Goal: Task Accomplishment & Management: Use online tool/utility

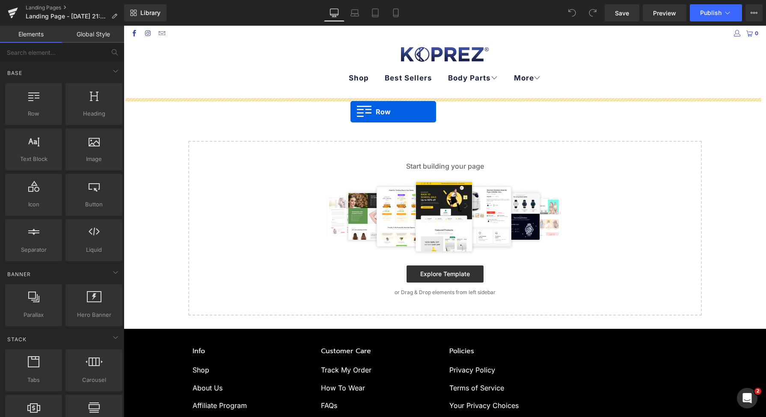
drag, startPoint x: 178, startPoint y: 125, endPoint x: 351, endPoint y: 112, distance: 172.6
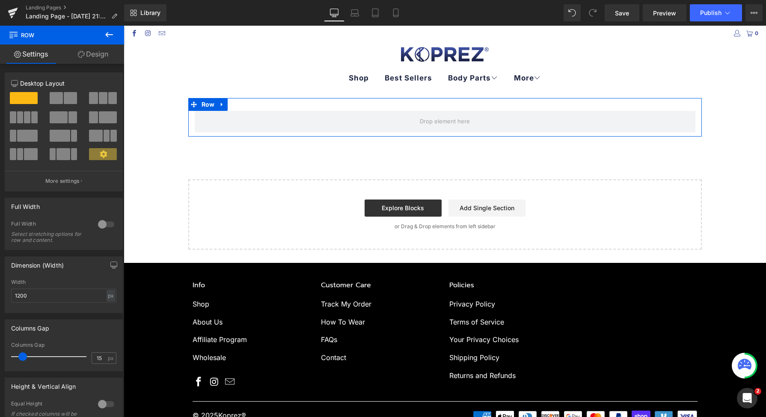
drag, startPoint x: 219, startPoint y: 131, endPoint x: 285, endPoint y: 104, distance: 70.9
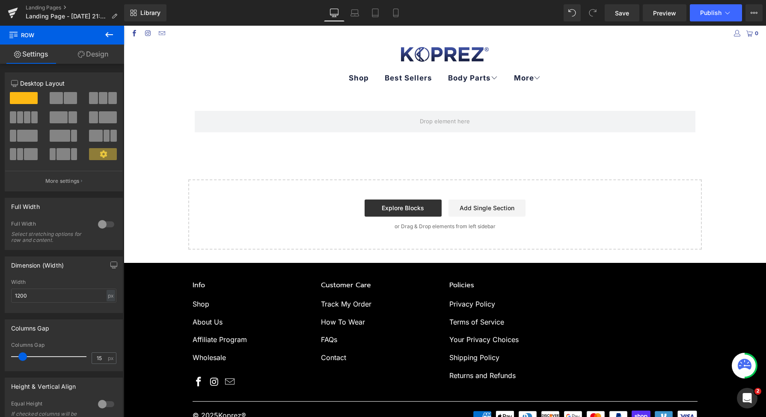
click at [111, 30] on icon at bounding box center [109, 35] width 10 height 10
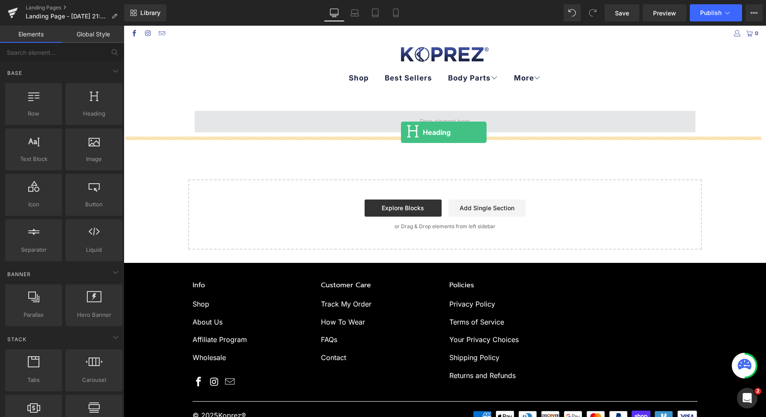
drag, startPoint x: 220, startPoint y: 128, endPoint x: 402, endPoint y: 131, distance: 181.5
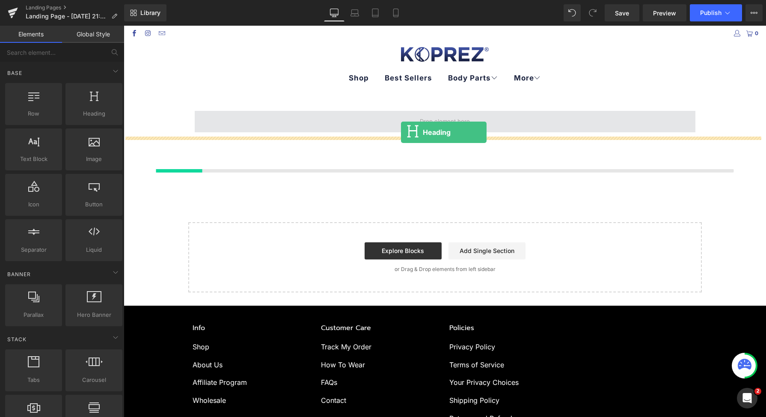
click at [403, 131] on span at bounding box center [445, 121] width 501 height 21
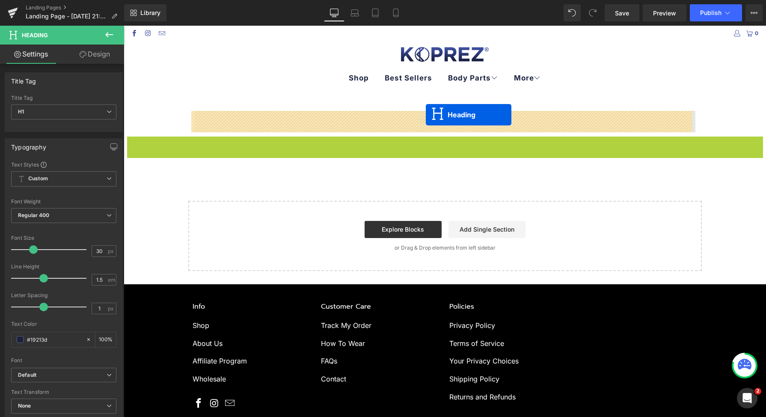
drag, startPoint x: 422, startPoint y: 145, endPoint x: 426, endPoint y: 114, distance: 30.7
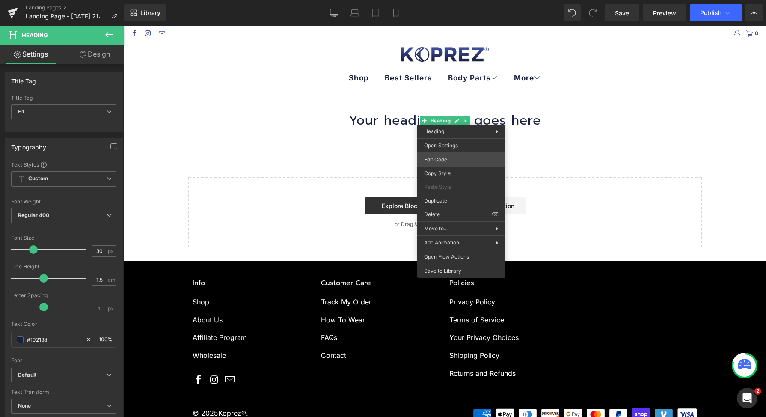
click at [449, 0] on div "Heading You are previewing how the will restyle your page. You can not edit Ele…" at bounding box center [383, 0] width 766 height 0
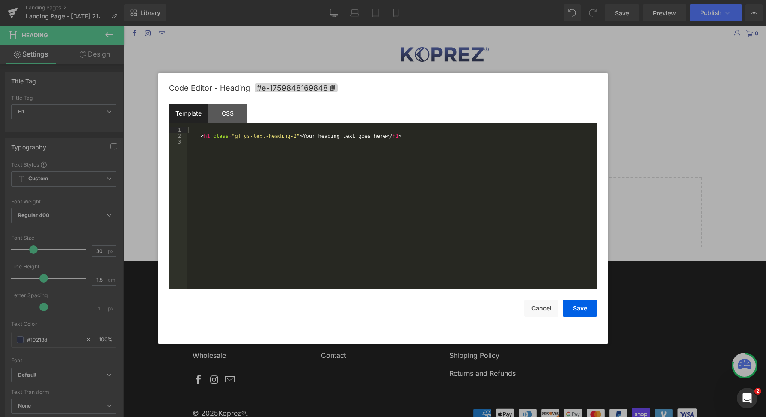
drag, startPoint x: 449, startPoint y: 167, endPoint x: 457, endPoint y: 173, distance: 11.0
click at [451, 169] on div "< h1 class = "gf_gs-text-heading-2" > Your heading text goes here </ h1 >" at bounding box center [392, 214] width 411 height 174
click at [581, 312] on button "Save" at bounding box center [580, 308] width 34 height 17
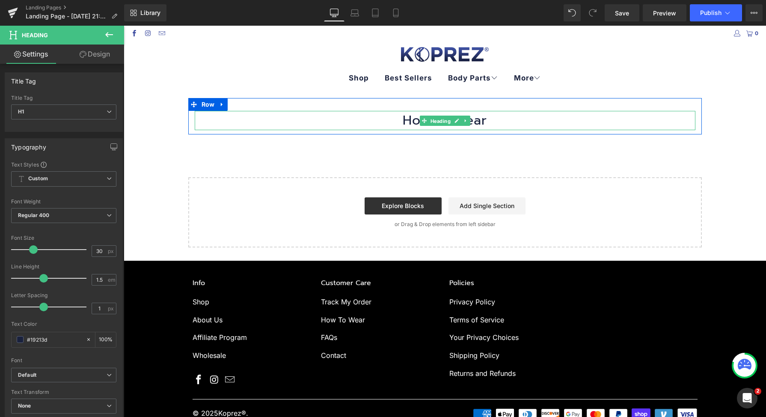
click at [439, 117] on span "Heading" at bounding box center [440, 121] width 24 height 10
click at [452, 123] on link at bounding box center [456, 121] width 9 height 10
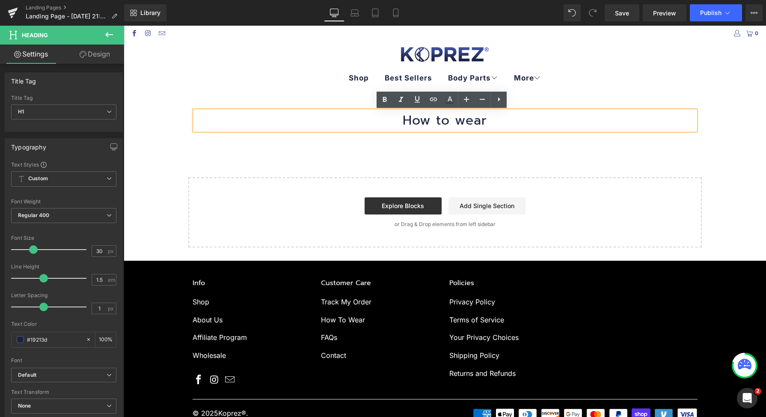
click at [453, 120] on h1 "How to wear" at bounding box center [445, 120] width 501 height 19
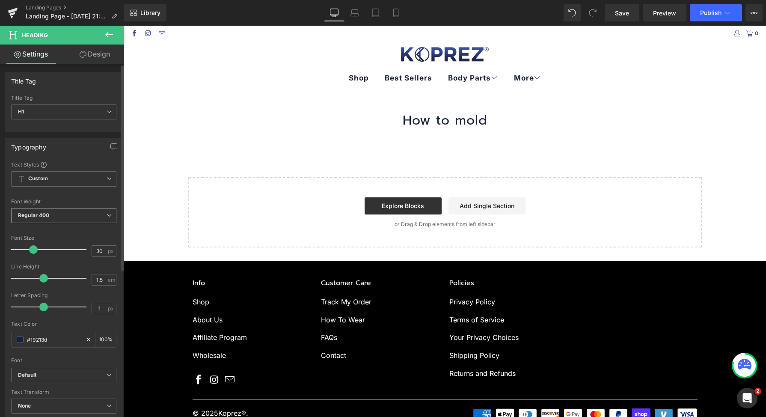
click at [52, 212] on span "Regular 400" at bounding box center [63, 215] width 105 height 15
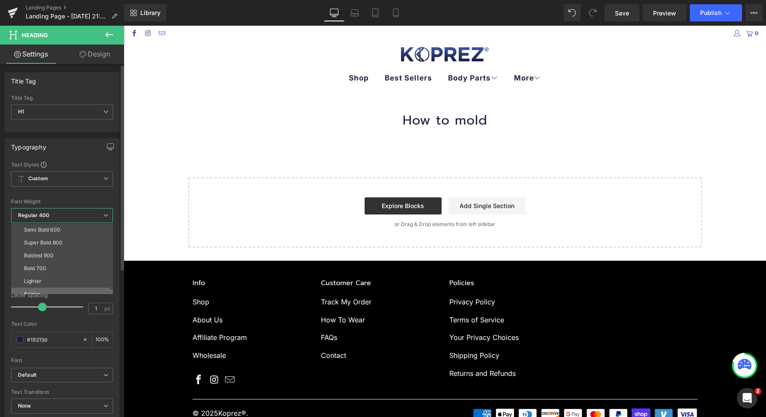
scroll to position [71, 0]
click at [59, 264] on li "Bold 700" at bounding box center [64, 262] width 106 height 13
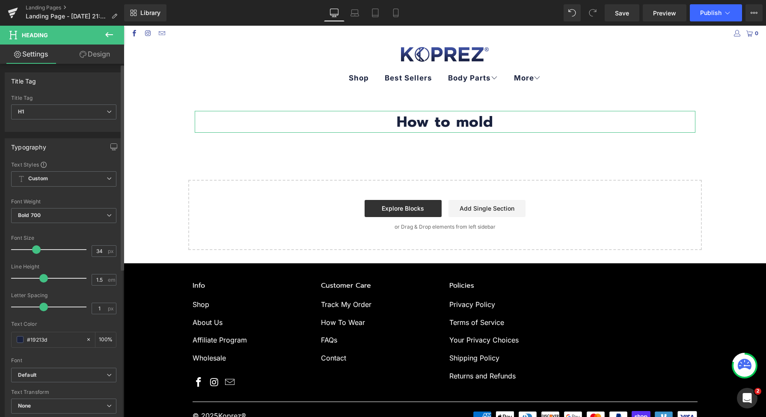
type input "35"
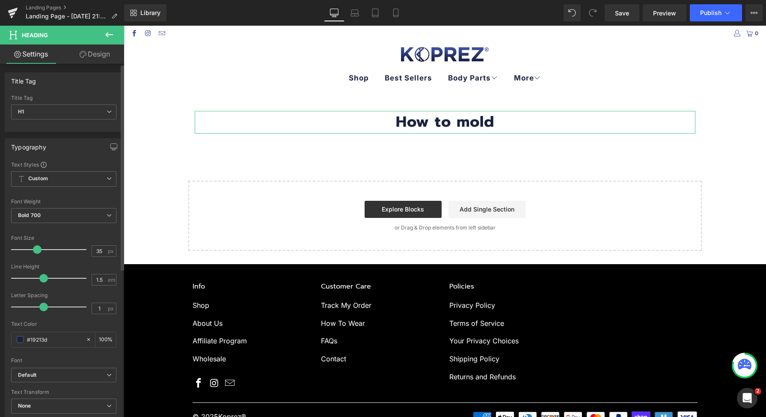
click at [36, 246] on span at bounding box center [37, 249] width 9 height 9
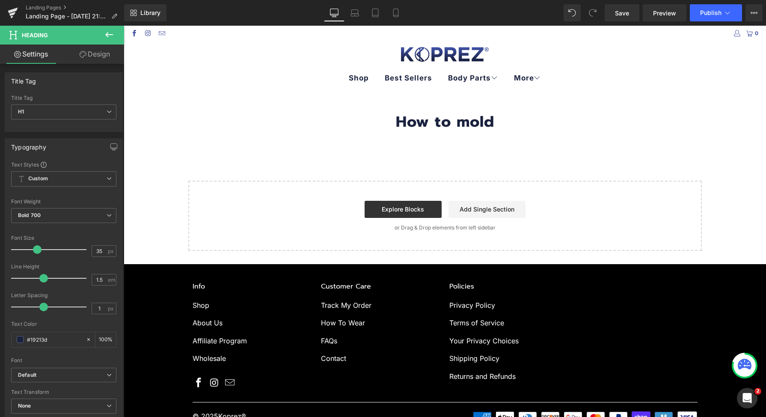
click at [113, 41] on button at bounding box center [109, 35] width 30 height 19
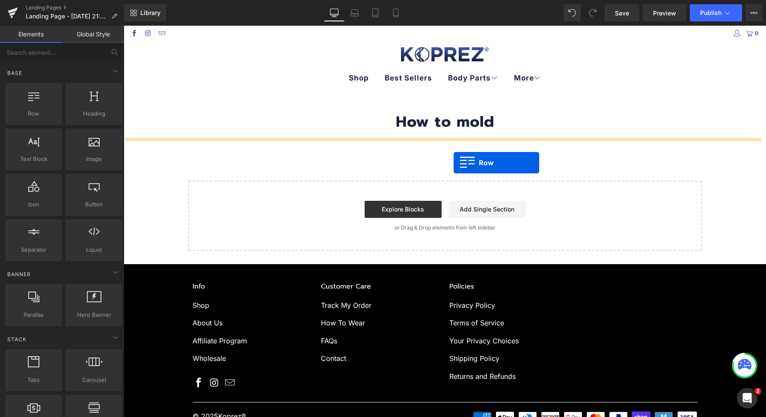
drag, startPoint x: 153, startPoint y: 139, endPoint x: 454, endPoint y: 162, distance: 301.4
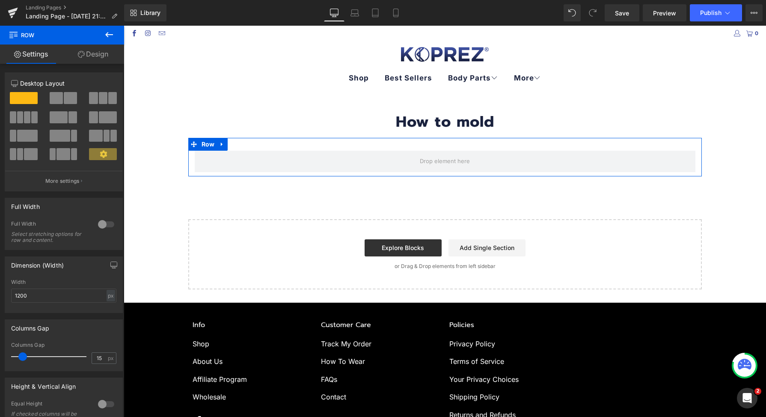
click at [84, 59] on link "Design" at bounding box center [93, 54] width 62 height 19
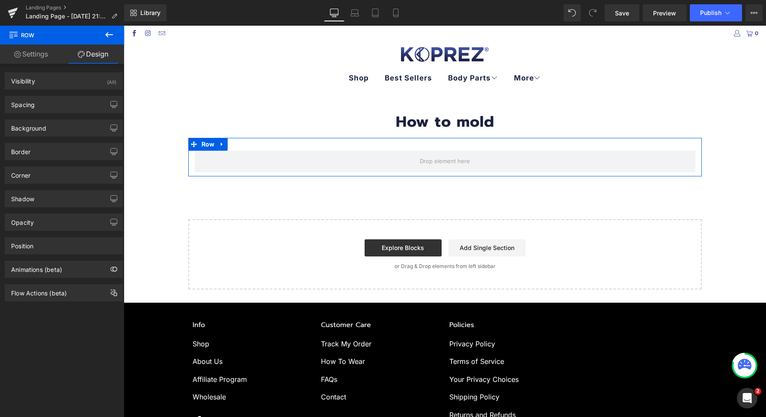
click at [46, 45] on div "Row Settings Design 12 12 12 Column Size Customizer 12 Desktop Layout Laptop La…" at bounding box center [62, 224] width 124 height 396
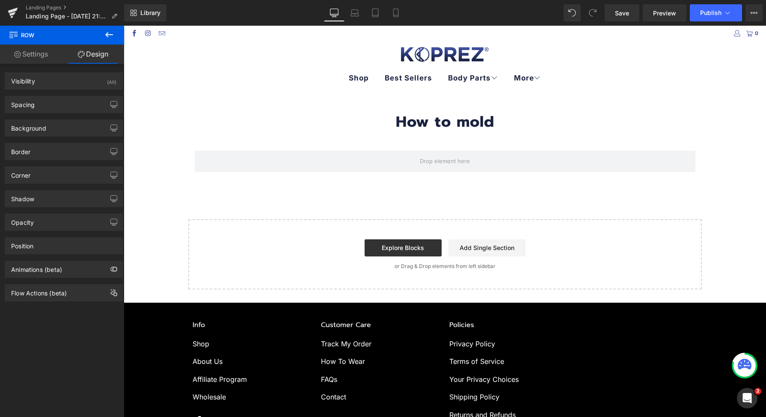
click at [100, 39] on button at bounding box center [109, 35] width 30 height 19
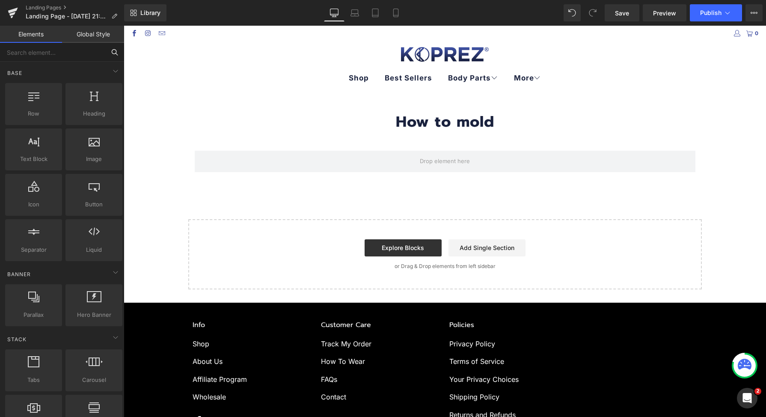
click at [83, 59] on input "text" at bounding box center [52, 52] width 105 height 19
type input "liqu"
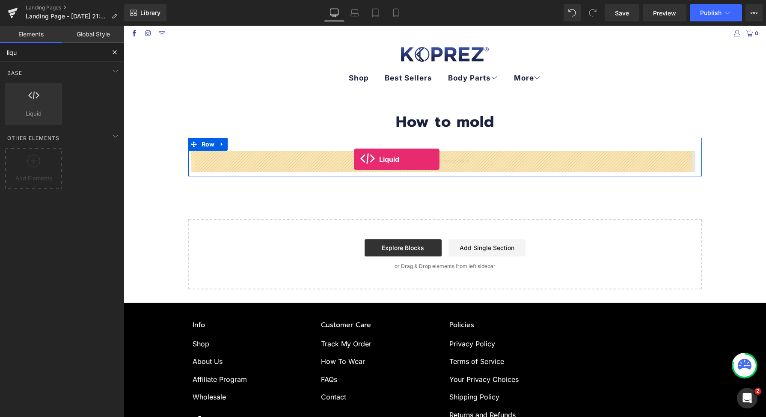
drag, startPoint x: 168, startPoint y: 135, endPoint x: 354, endPoint y: 160, distance: 187.9
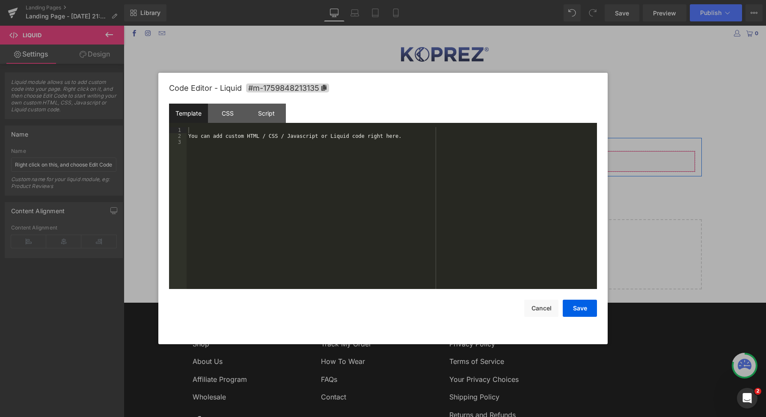
click at [452, 156] on div "Liquid" at bounding box center [445, 161] width 501 height 21
click at [446, 167] on div "You can add custom HTML / CSS / Javascript or Liquid code right here." at bounding box center [392, 214] width 411 height 174
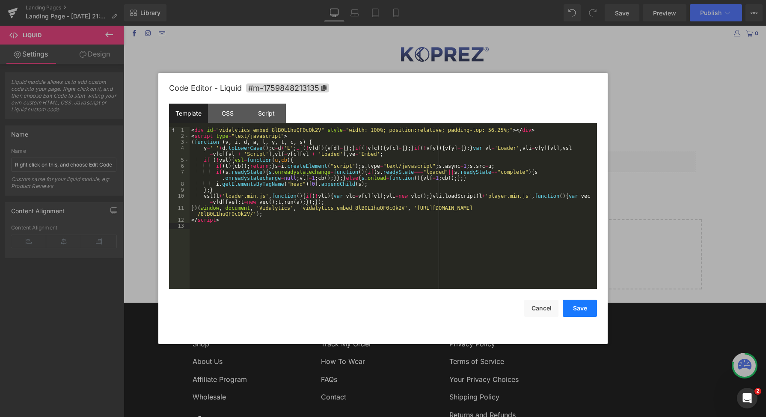
click at [577, 309] on button "Save" at bounding box center [580, 308] width 34 height 17
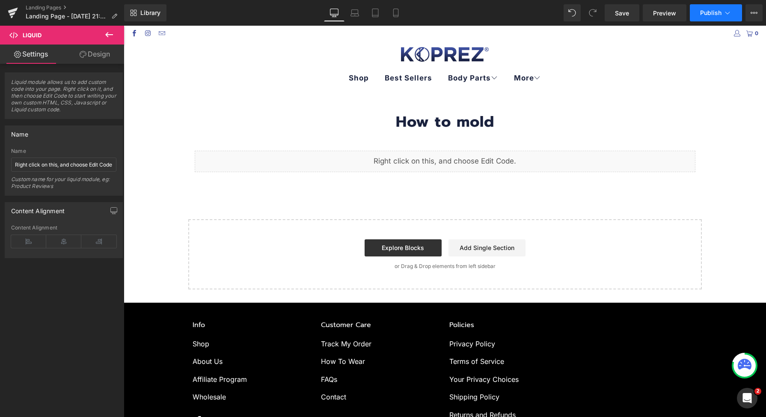
click at [699, 12] on button "Publish" at bounding box center [716, 12] width 52 height 17
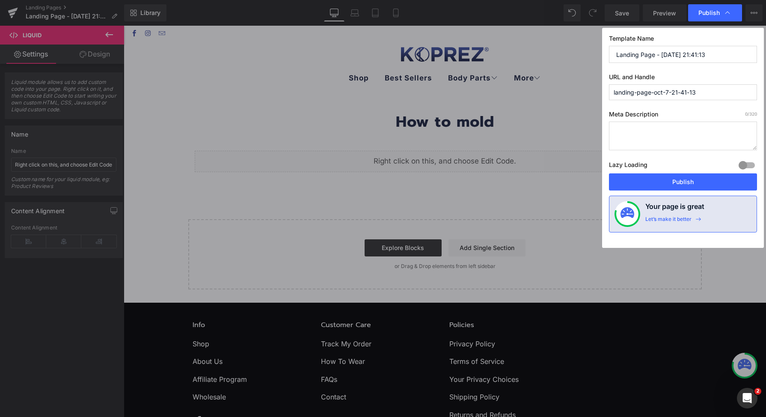
click at [675, 98] on input "landing-page-oct-7-21-41-13" at bounding box center [683, 92] width 148 height 16
type input "setup"
click at [677, 59] on input "Landing Page - Oct 7, 21:41:13" at bounding box center [683, 54] width 148 height 17
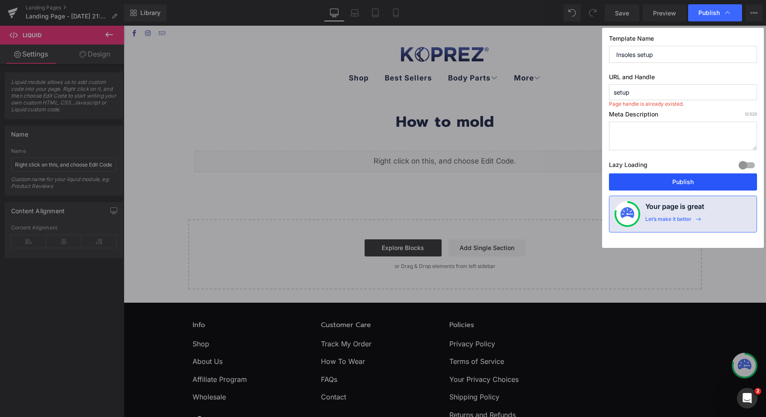
type input "Insoles setup"
drag, startPoint x: 660, startPoint y: 188, endPoint x: 644, endPoint y: 96, distance: 93.3
click at [645, 101] on div "Template Name Insoles setup URL and Handle setup Page handle is already existed…" at bounding box center [683, 138] width 162 height 220
click at [643, 90] on input "setup" at bounding box center [683, 92] width 148 height 16
type input "setupx"
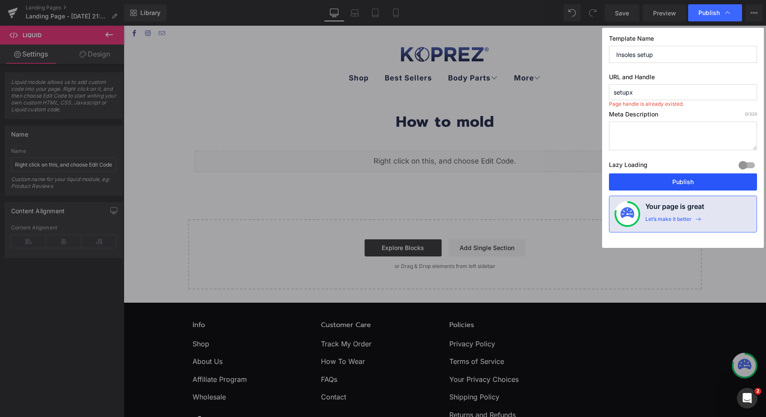
click at [671, 183] on button "Publish" at bounding box center [683, 181] width 148 height 17
click at [650, 92] on input "setupx" at bounding box center [683, 92] width 148 height 16
click at [696, 183] on button "Publish" at bounding box center [683, 181] width 148 height 17
click at [693, 96] on input "setup" at bounding box center [683, 92] width 148 height 16
type input "setup-temp"
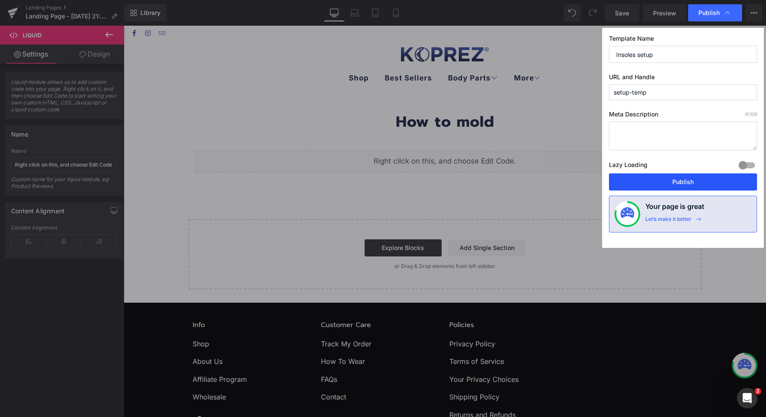
click at [689, 180] on button "Publish" at bounding box center [683, 181] width 148 height 17
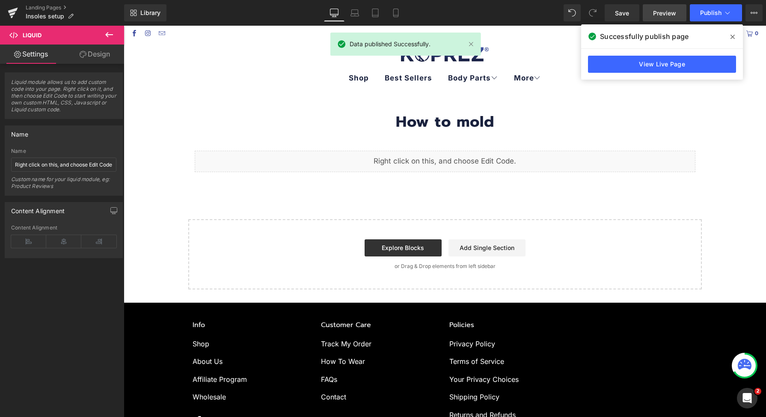
click at [649, 13] on link "Preview" at bounding box center [665, 12] width 44 height 17
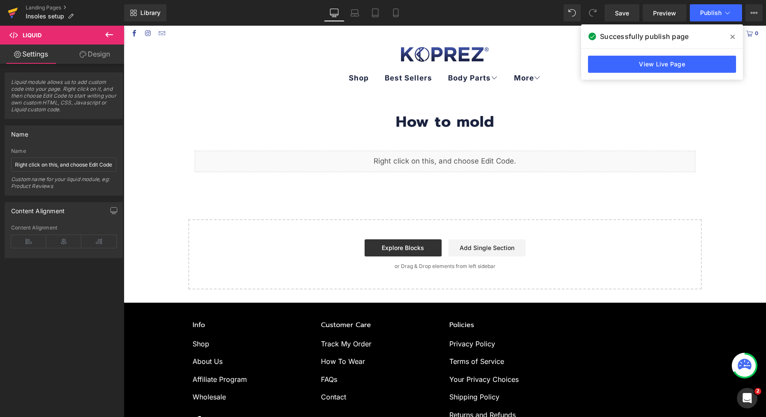
click at [6, 11] on link at bounding box center [13, 13] width 26 height 26
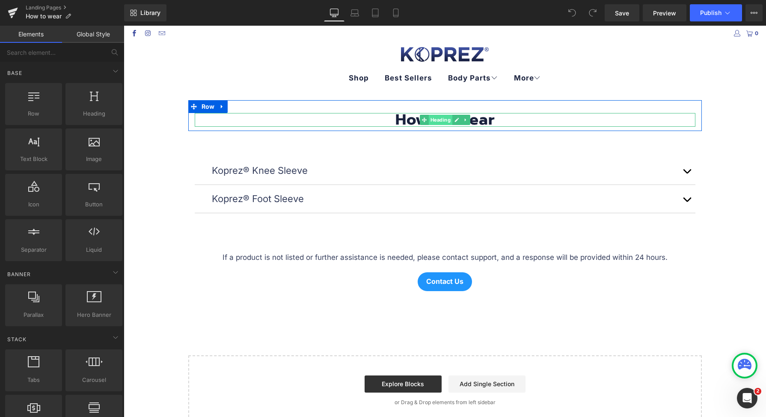
click at [440, 121] on span "Heading" at bounding box center [440, 120] width 24 height 10
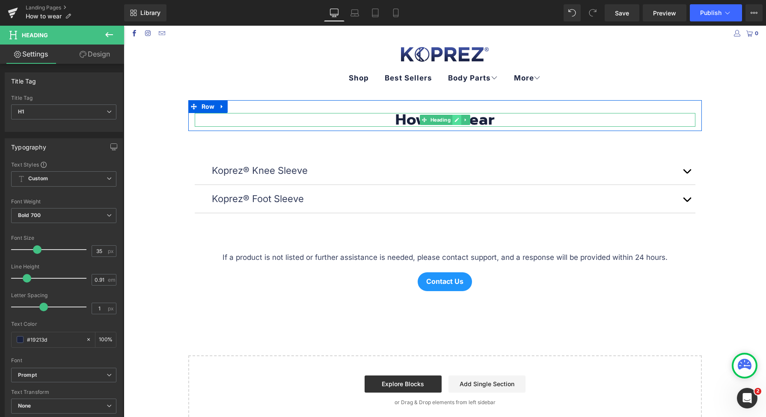
click at [455, 119] on icon at bounding box center [457, 119] width 5 height 5
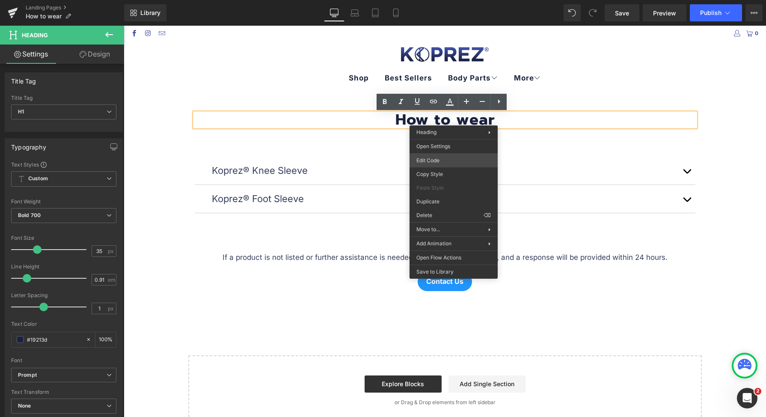
click at [445, 0] on div "Heading You are previewing how the will restyle your page. You can not edit Ele…" at bounding box center [383, 0] width 766 height 0
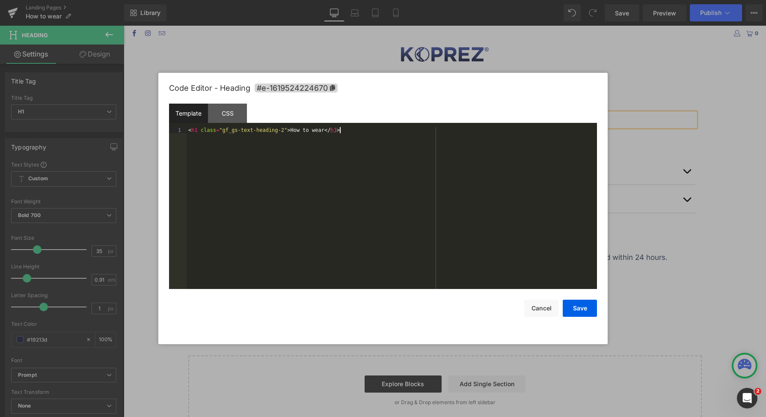
click at [444, 157] on div "< h1 class = "gf_gs-text-heading-2" > How to wear </ h1 >" at bounding box center [392, 214] width 411 height 174
drag, startPoint x: 550, startPoint y: 312, endPoint x: 548, endPoint y: 300, distance: 11.3
click at [549, 311] on button "Cancel" at bounding box center [541, 308] width 34 height 17
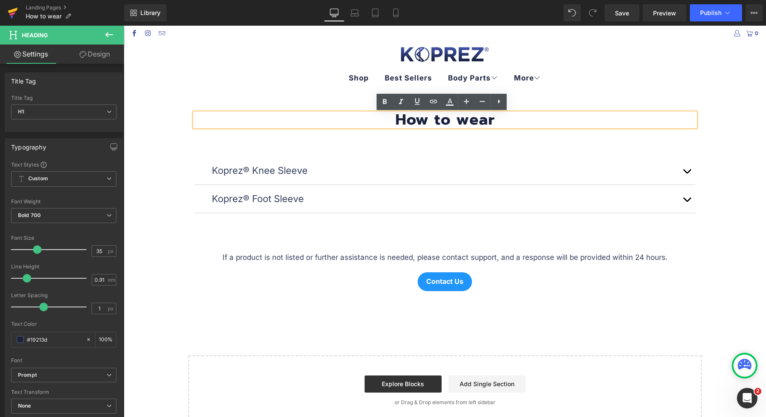
click at [16, 7] on icon at bounding box center [13, 12] width 10 height 21
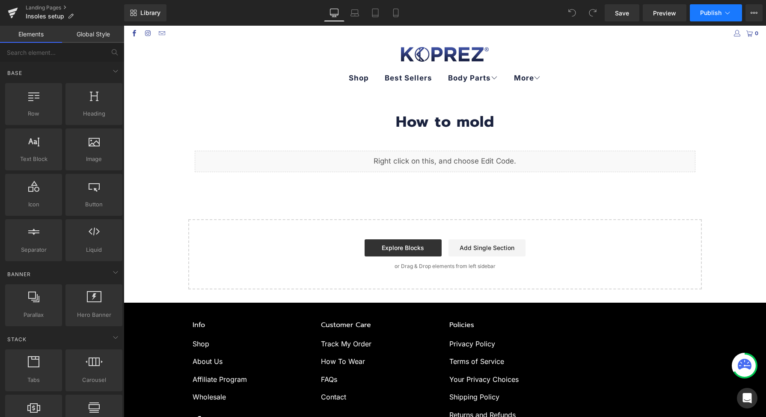
click at [697, 15] on button "Publish" at bounding box center [716, 12] width 52 height 17
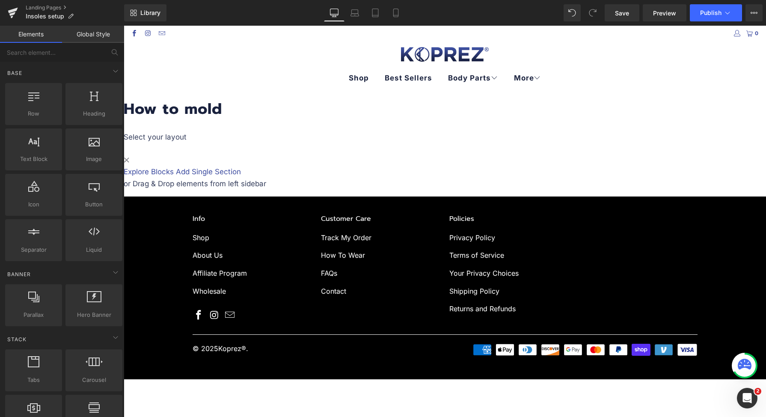
click at [124, 26] on span at bounding box center [124, 26] width 0 height 0
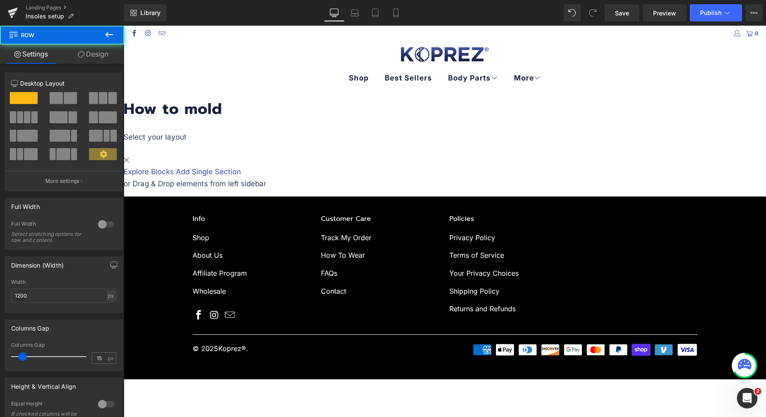
click at [79, 52] on icon at bounding box center [81, 54] width 7 height 7
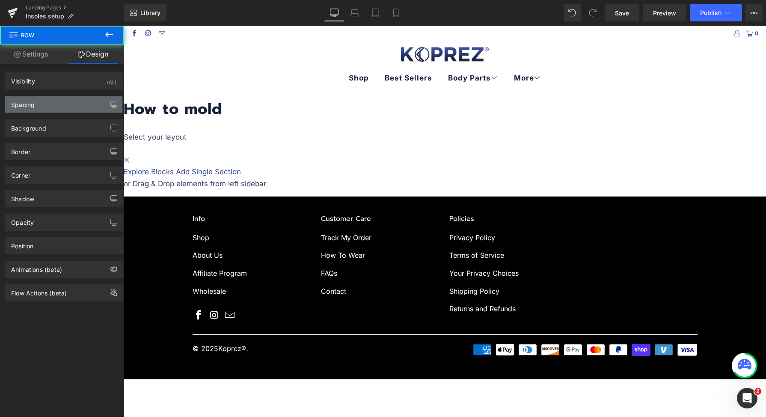
type input "0"
type input "30"
type input "0"
type input "10"
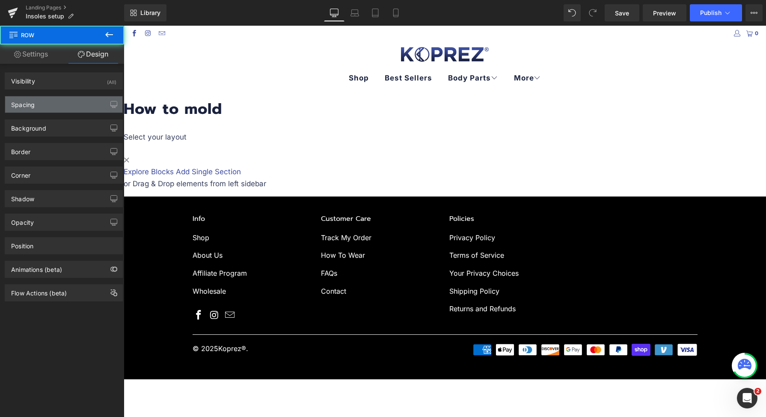
type input "0"
click at [55, 107] on div "Spacing" at bounding box center [63, 104] width 117 height 16
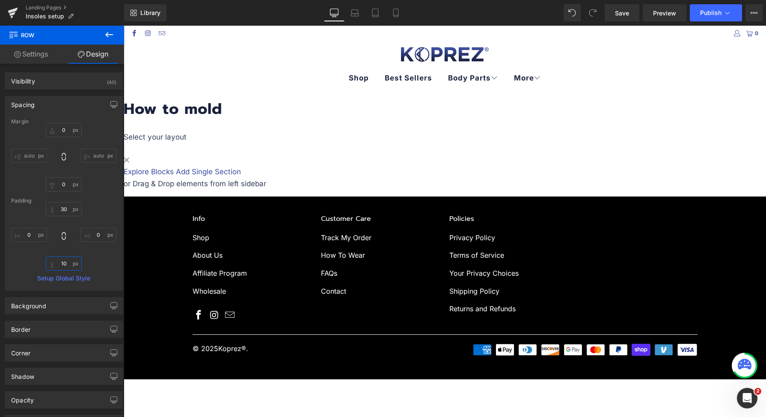
click at [57, 262] on input "10" at bounding box center [64, 263] width 36 height 14
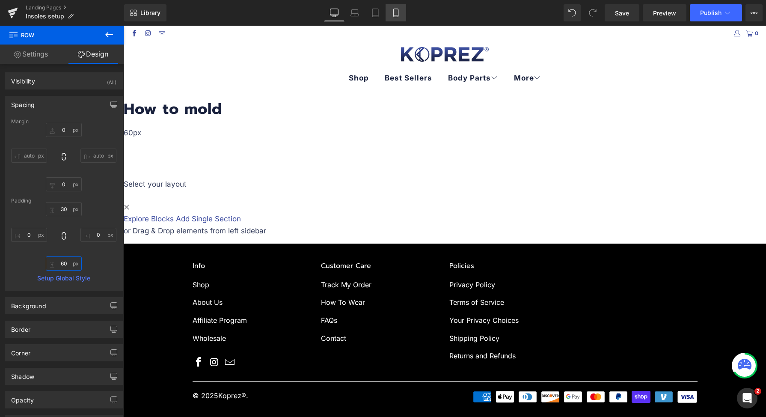
type input "60"
click at [403, 12] on link "Mobile" at bounding box center [396, 12] width 21 height 17
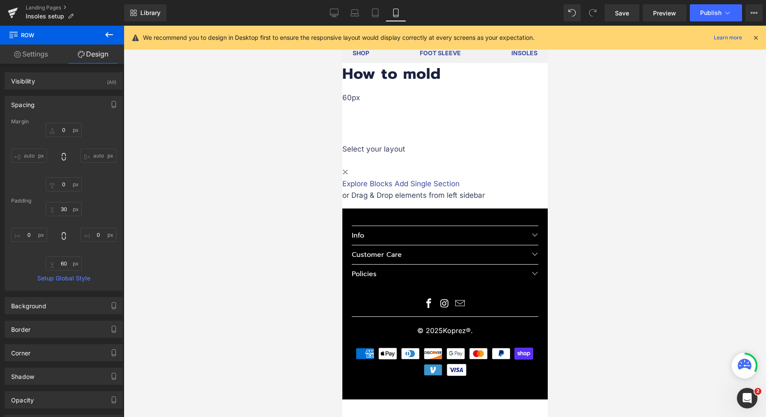
type input "0"
type input "30"
type input "0"
type input "60"
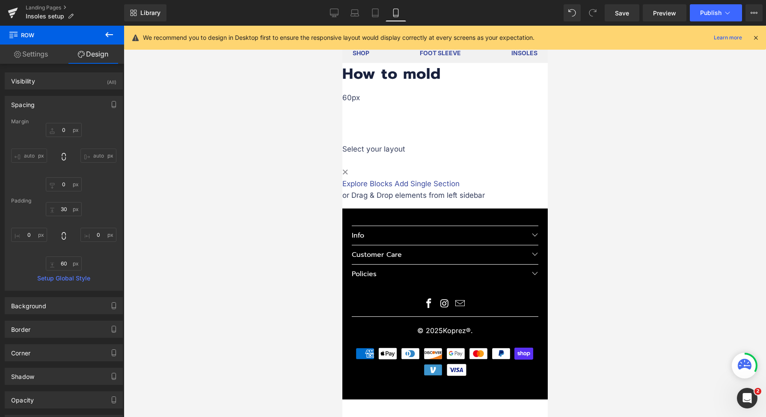
type input "0"
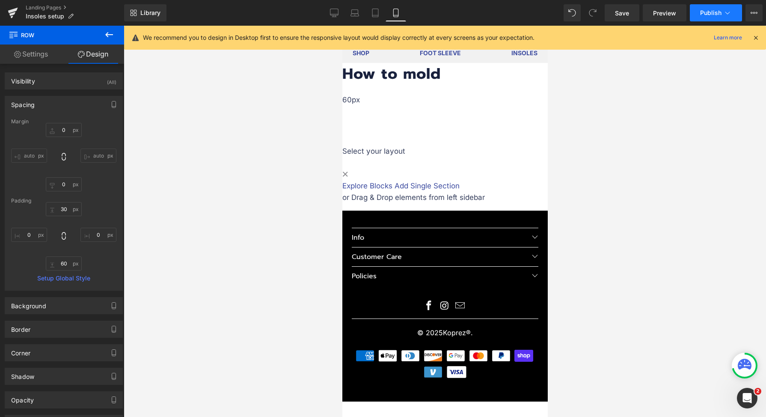
click at [712, 13] on span "Publish" at bounding box center [710, 12] width 21 height 7
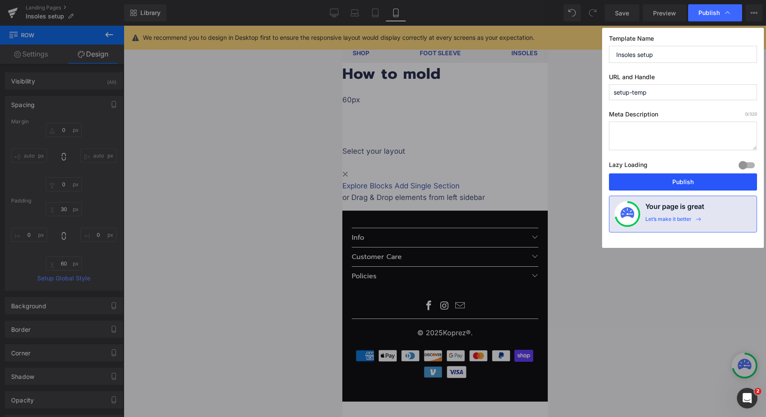
click at [684, 185] on button "Publish" at bounding box center [683, 181] width 148 height 17
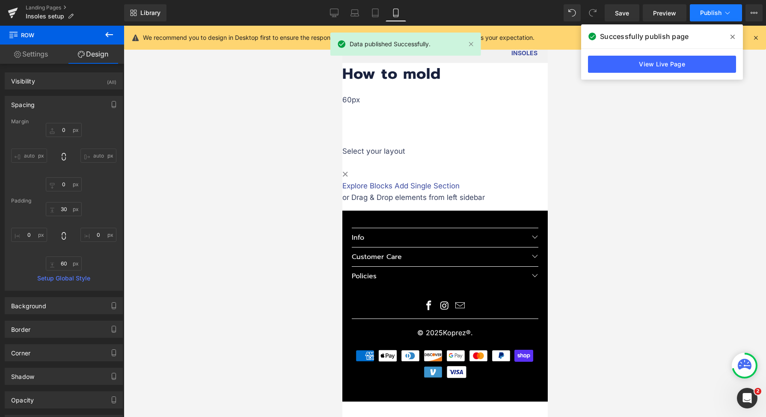
click at [723, 17] on button "Publish" at bounding box center [716, 12] width 52 height 17
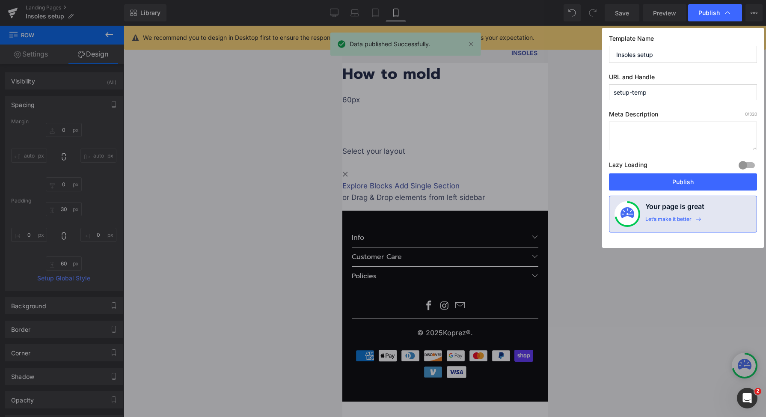
drag, startPoint x: 659, startPoint y: 98, endPoint x: 631, endPoint y: 93, distance: 28.7
click at [631, 93] on input "setup-temp" at bounding box center [683, 92] width 148 height 16
type input "setup"
click at [674, 177] on button "Publish" at bounding box center [683, 181] width 148 height 17
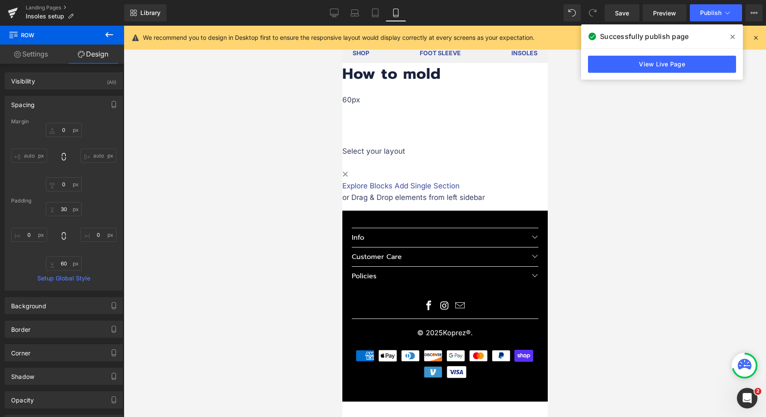
click at [491, 86] on h1 "How to mold" at bounding box center [444, 74] width 205 height 23
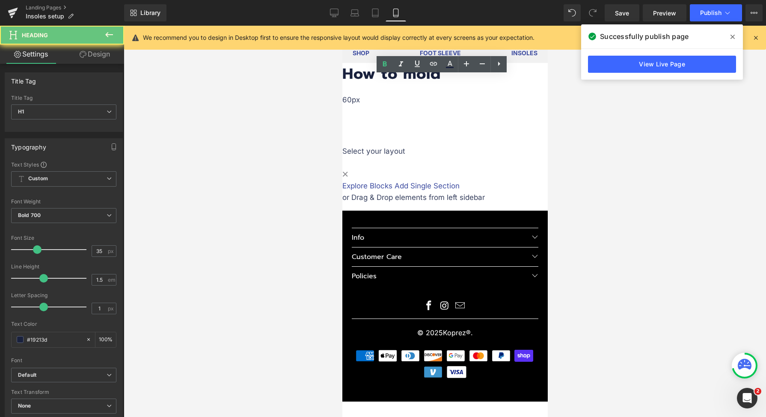
click at [491, 86] on h1 "How to mold" at bounding box center [444, 74] width 205 height 23
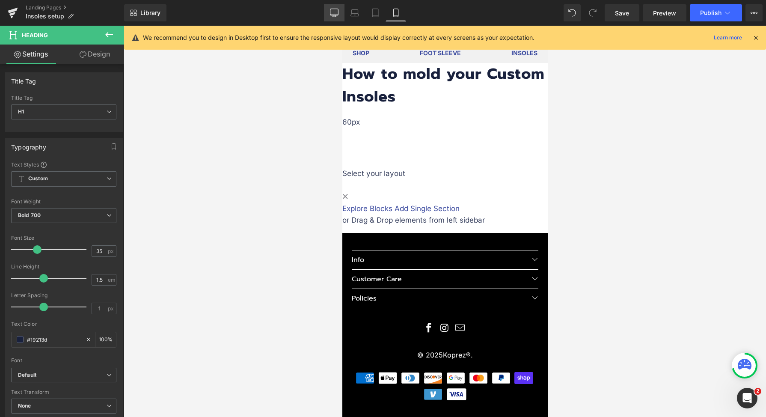
click at [341, 9] on link "Desktop" at bounding box center [334, 12] width 21 height 17
type input "100"
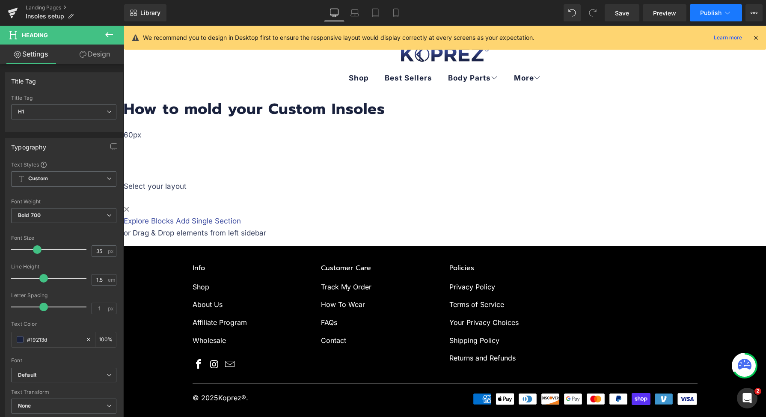
click at [697, 8] on button "Publish" at bounding box center [716, 12] width 52 height 17
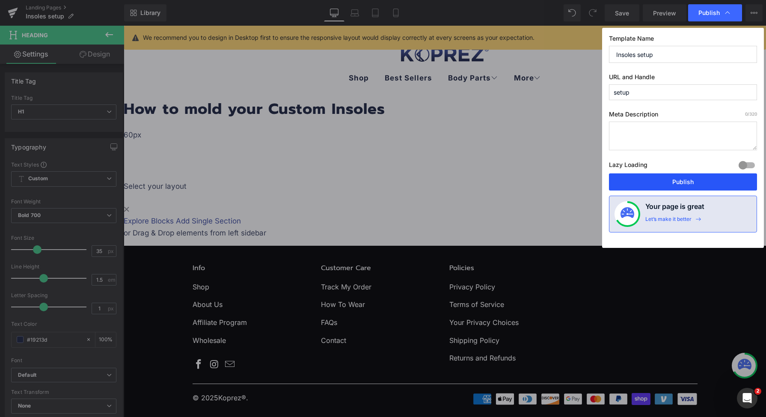
click at [675, 181] on button "Publish" at bounding box center [683, 181] width 148 height 17
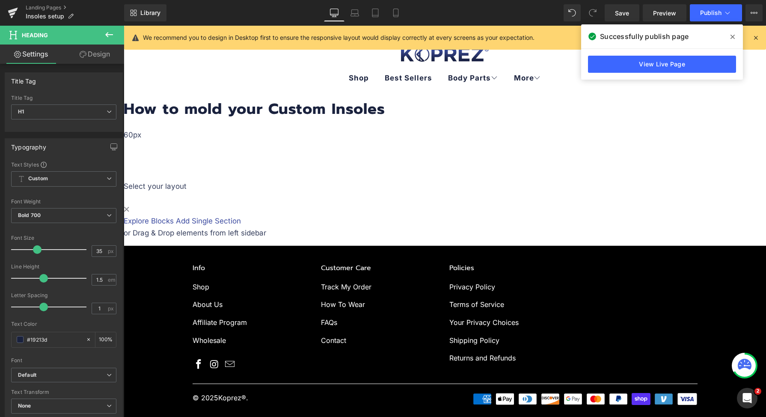
click at [124, 26] on span "Liquid" at bounding box center [124, 26] width 0 height 0
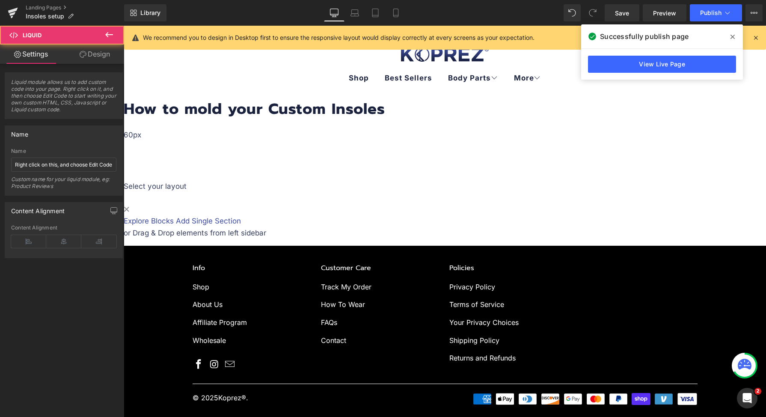
click at [452, 129] on div "Liquid" at bounding box center [445, 127] width 643 height 4
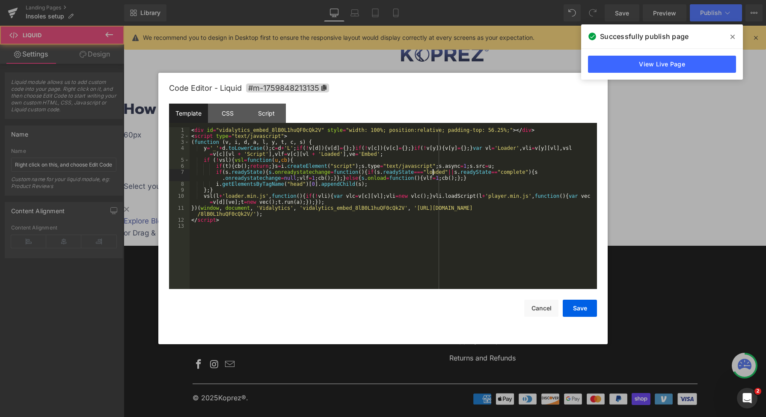
click at [434, 171] on div "< div id = "vidalytics_embed_8lB0L1huQF0cQk2V" style = "width: 100%; position:r…" at bounding box center [394, 214] width 408 height 174
click at [454, 94] on div "Code Editor - Liquid #m-1759848213135" at bounding box center [383, 88] width 428 height 31
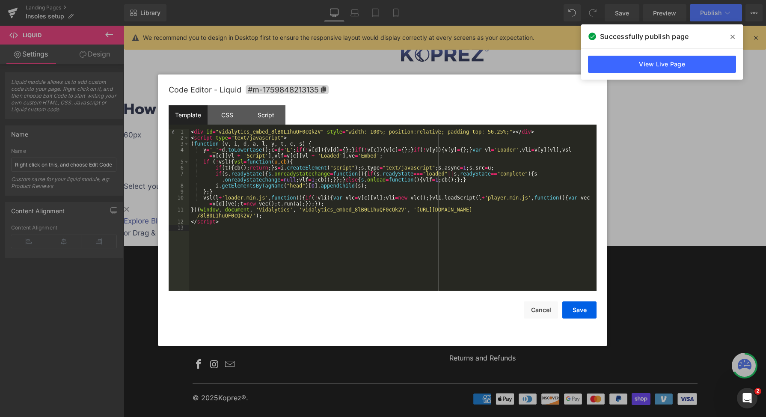
click at [452, 164] on div "< div id = "vidalytics_embed_8lB0L1huQF0cQk2V" style = "width: 100%; position:r…" at bounding box center [393, 216] width 408 height 174
click at [588, 310] on button "Save" at bounding box center [579, 309] width 34 height 17
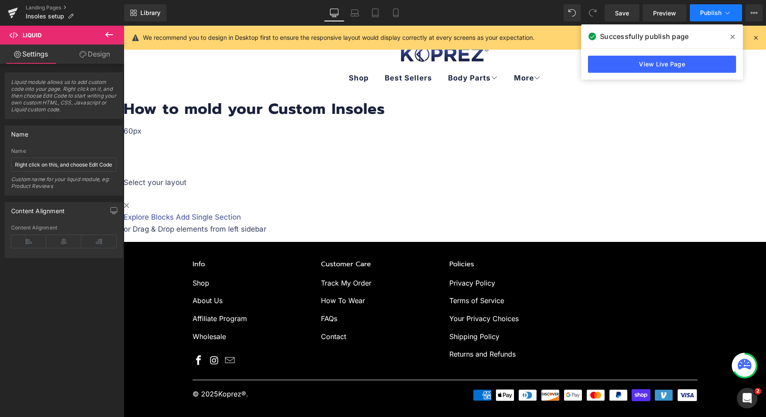
click at [726, 10] on icon at bounding box center [727, 13] width 9 height 9
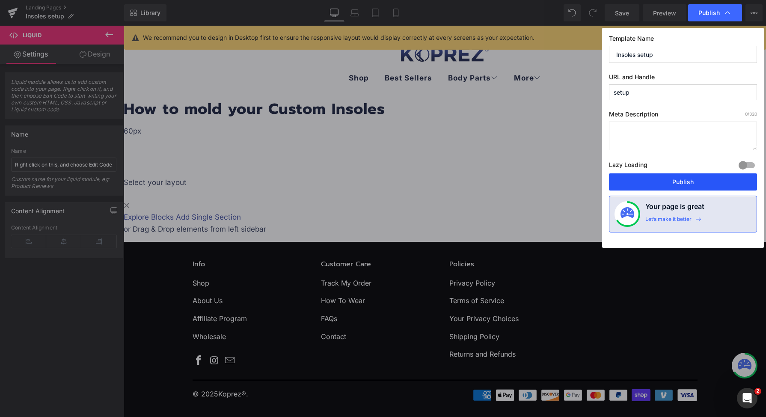
drag, startPoint x: 663, startPoint y: 182, endPoint x: 537, endPoint y: 155, distance: 129.1
click at [663, 182] on button "Publish" at bounding box center [683, 181] width 148 height 17
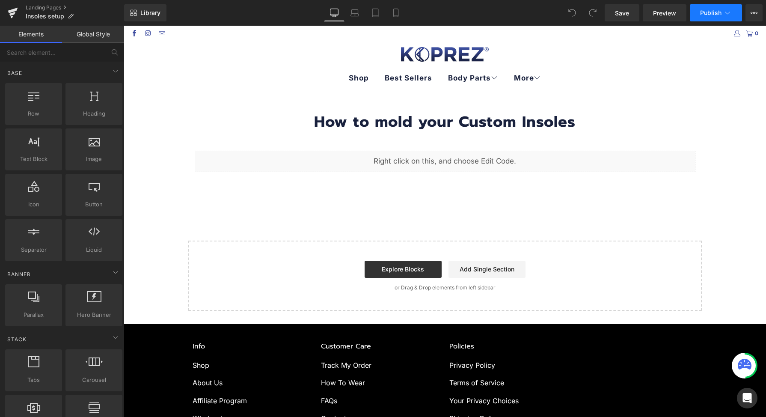
click at [719, 11] on span "Publish" at bounding box center [710, 12] width 21 height 7
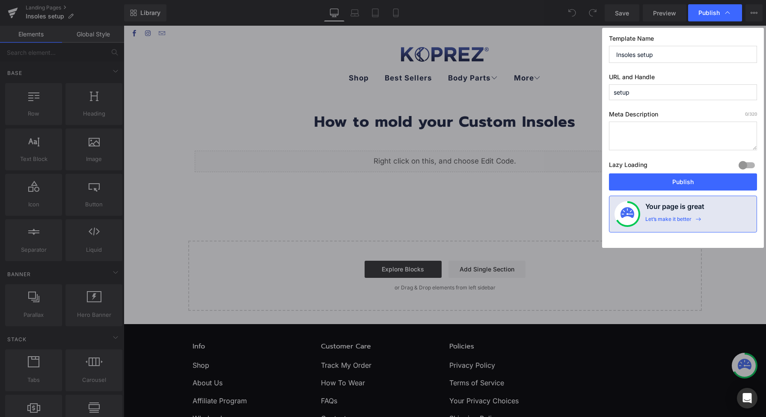
click at [682, 90] on input "setup" at bounding box center [683, 92] width 148 height 16
type input "/"
type input "setup"
click at [680, 190] on button "Publish" at bounding box center [683, 181] width 148 height 17
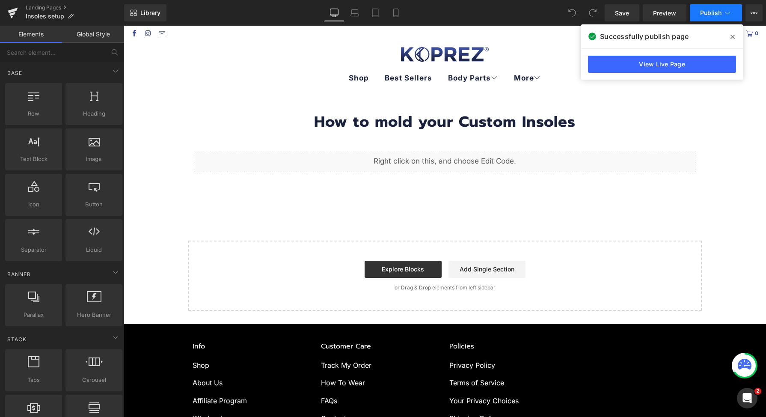
click at [726, 17] on icon at bounding box center [727, 13] width 9 height 9
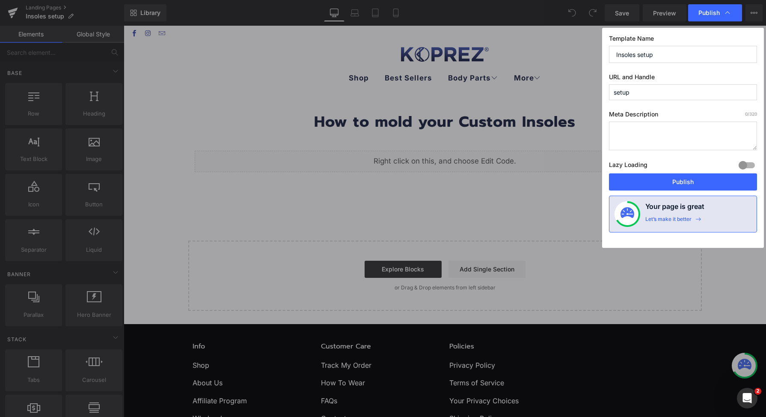
click at [683, 93] on input "setup" at bounding box center [683, 92] width 148 height 16
type input "how-to-mold"
click at [681, 176] on button "Publish" at bounding box center [683, 181] width 148 height 17
